Goal: Transaction & Acquisition: Subscribe to service/newsletter

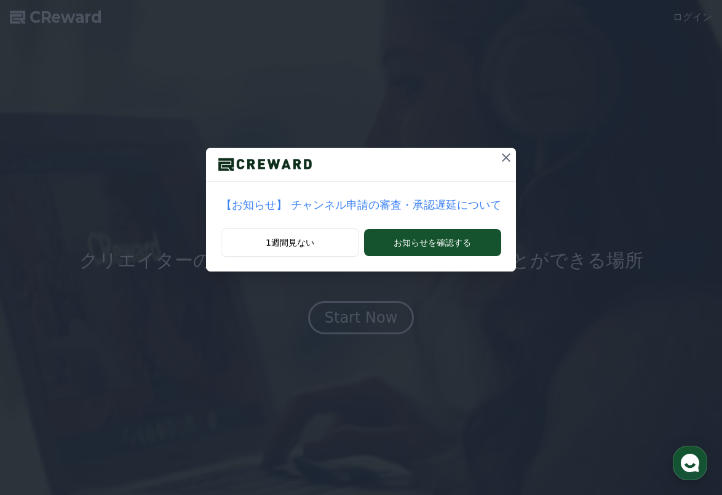
click at [499, 152] on icon at bounding box center [506, 157] width 15 height 15
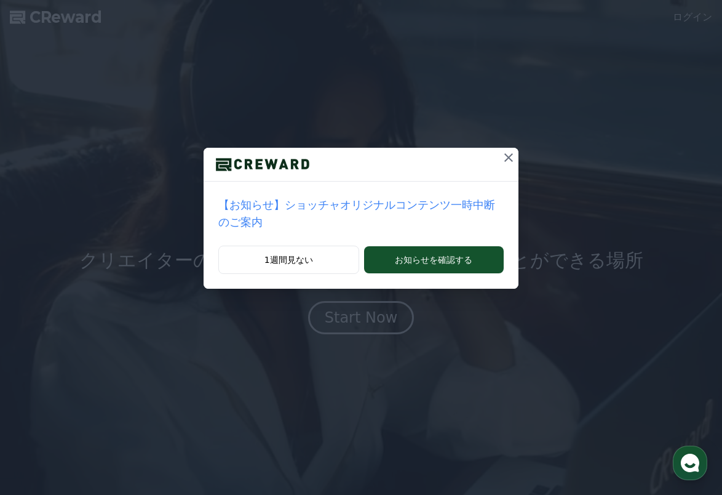
click at [505, 156] on icon at bounding box center [509, 157] width 9 height 9
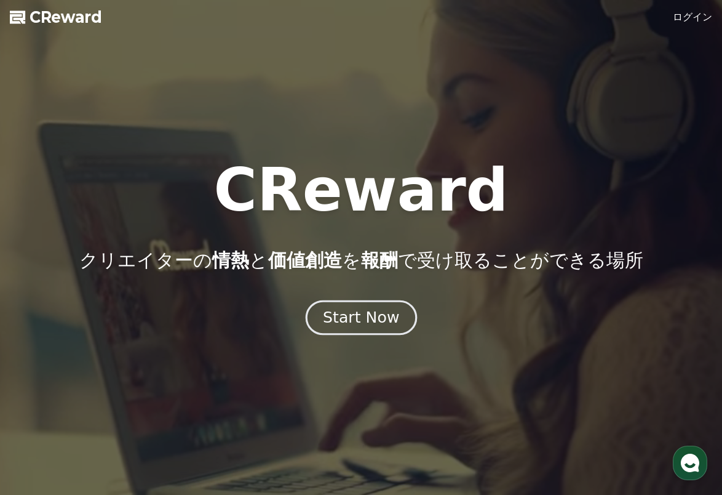
click at [372, 319] on div "Start Now" at bounding box center [361, 317] width 76 height 21
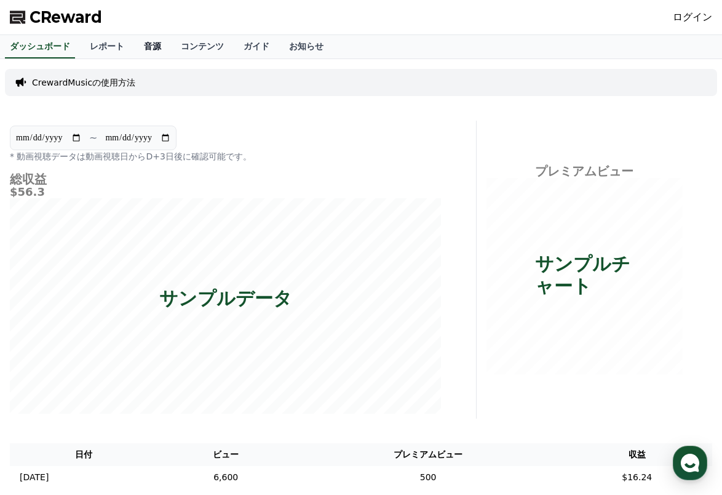
click at [134, 46] on link "音源" at bounding box center [152, 46] width 37 height 23
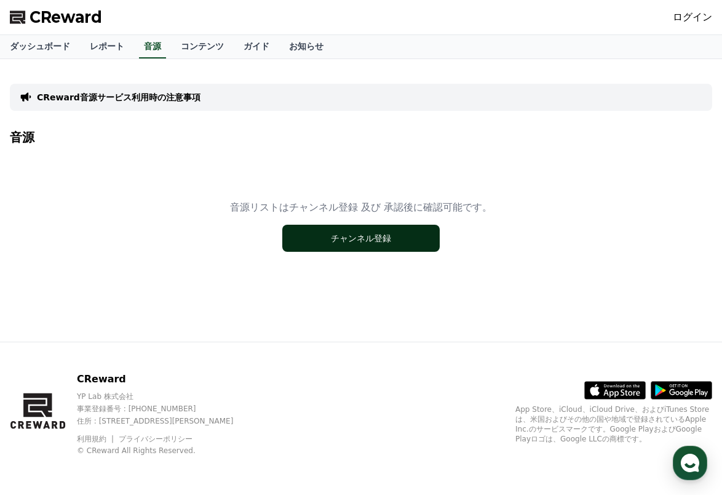
click at [337, 241] on button "チャンネル登録" at bounding box center [361, 238] width 158 height 27
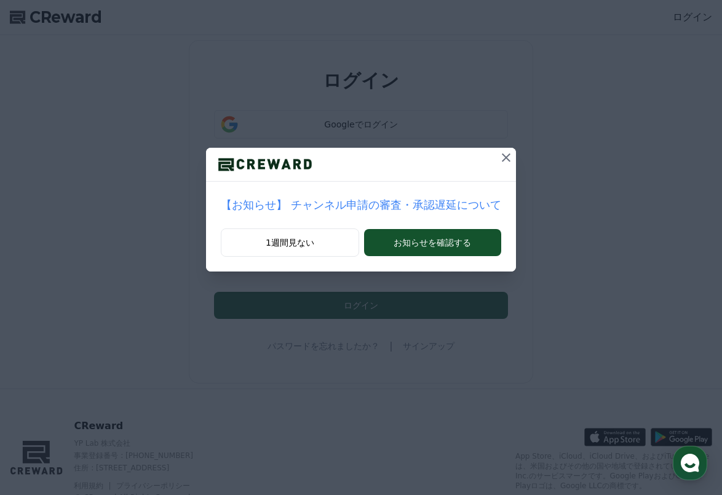
drag, startPoint x: 479, startPoint y: 152, endPoint x: 574, endPoint y: 64, distance: 129.3
click at [498, 146] on div "【お知らせ】 チャンネル申請の審査・承認遅延について 1週間見ない お知らせを確認する" at bounding box center [361, 145] width 722 height 291
click at [499, 156] on icon at bounding box center [506, 157] width 15 height 15
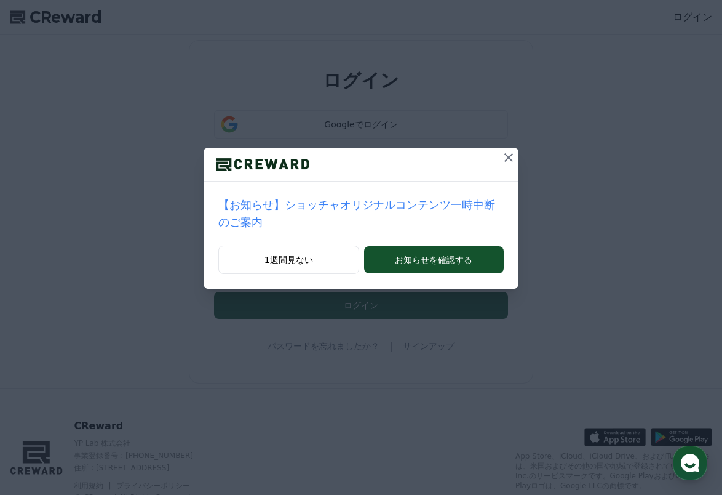
click at [501, 156] on icon at bounding box center [508, 157] width 15 height 15
